Goal: Task Accomplishment & Management: Use online tool/utility

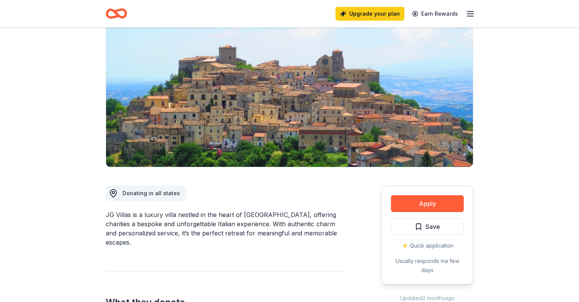
scroll to position [67, 0]
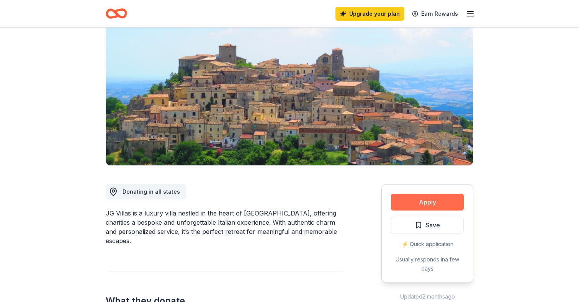
click at [403, 204] on button "Apply" at bounding box center [427, 202] width 73 height 17
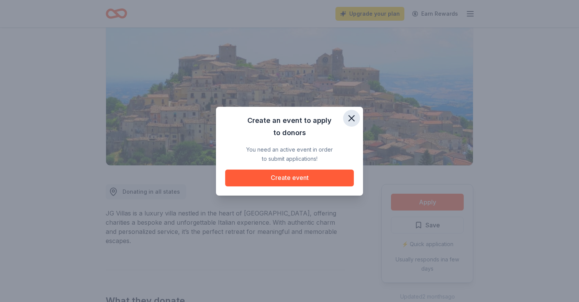
click at [351, 114] on icon "button" at bounding box center [351, 118] width 11 height 11
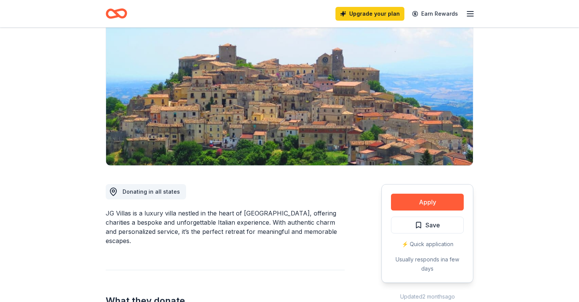
click at [472, 12] on icon "button" at bounding box center [469, 13] width 9 height 9
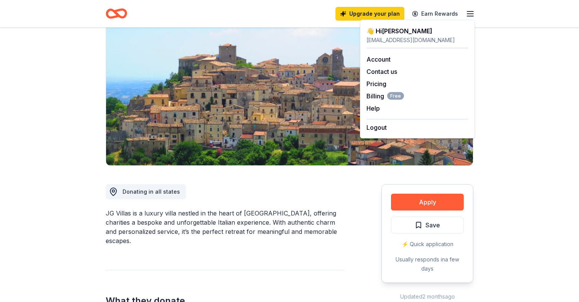
click at [302, 15] on div "Upgrade your plan Earn Rewards" at bounding box center [289, 14] width 367 height 18
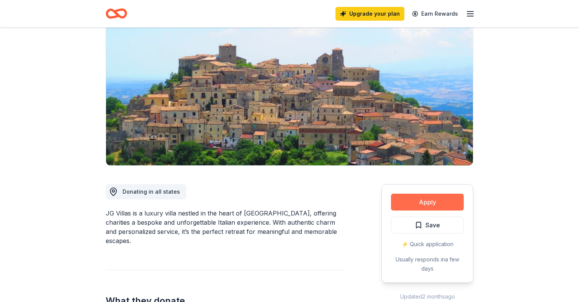
click at [416, 202] on button "Apply" at bounding box center [427, 202] width 73 height 17
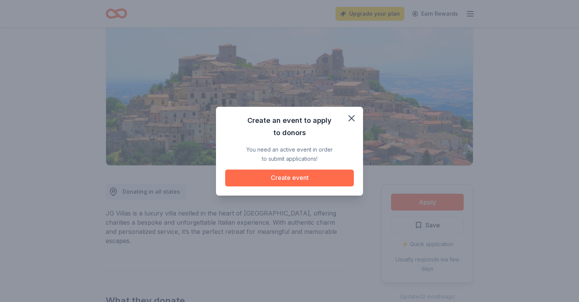
click at [266, 183] on button "Create event" at bounding box center [289, 178] width 129 height 17
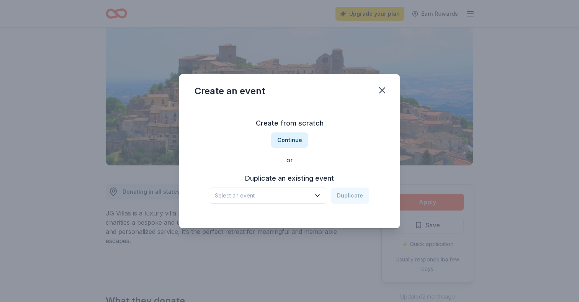
click at [289, 193] on span "Select an event" at bounding box center [263, 195] width 96 height 9
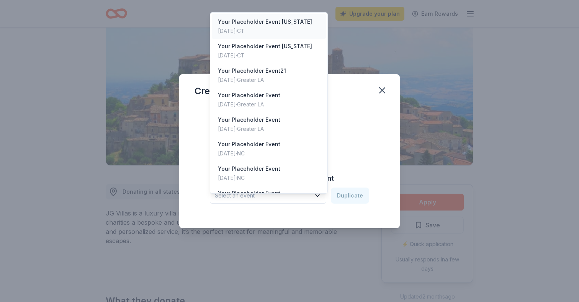
click at [242, 17] on div "Your Placeholder Event [US_STATE]" at bounding box center [265, 21] width 94 height 9
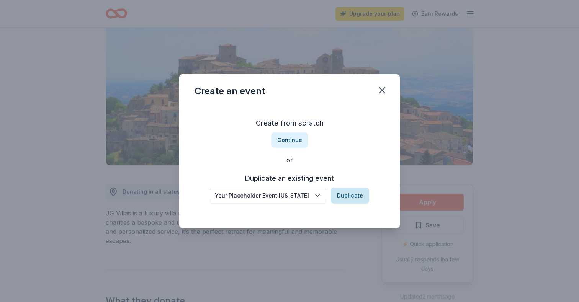
click at [354, 196] on button "Duplicate" at bounding box center [350, 196] width 38 height 16
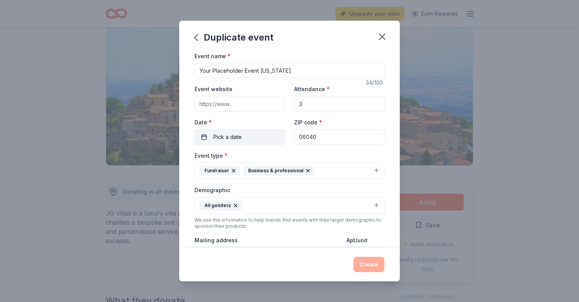
click at [245, 138] on button "Pick a date" at bounding box center [239, 136] width 90 height 15
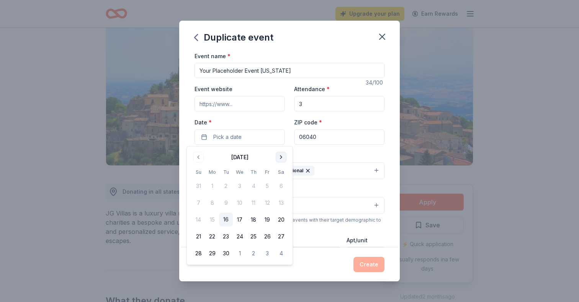
click at [281, 155] on button "Go to next month" at bounding box center [281, 157] width 11 height 11
click at [267, 252] on button "31" at bounding box center [267, 253] width 14 height 14
click at [371, 262] on button "Create" at bounding box center [368, 264] width 31 height 15
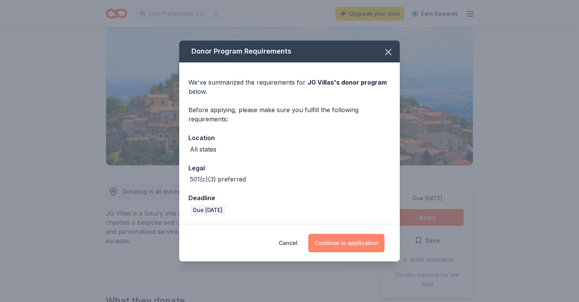
click at [347, 240] on button "Continue to application" at bounding box center [346, 243] width 76 height 18
